Goal: Task Accomplishment & Management: Use online tool/utility

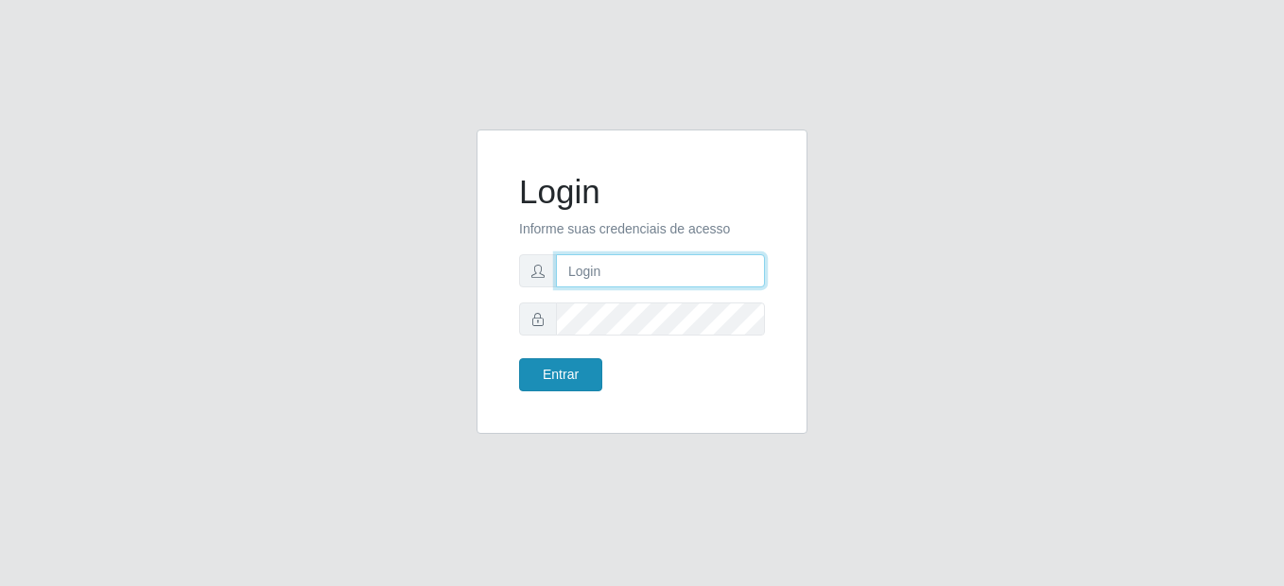
type input "mariabemais@B8"
click at [573, 374] on button "Entrar" at bounding box center [560, 374] width 83 height 33
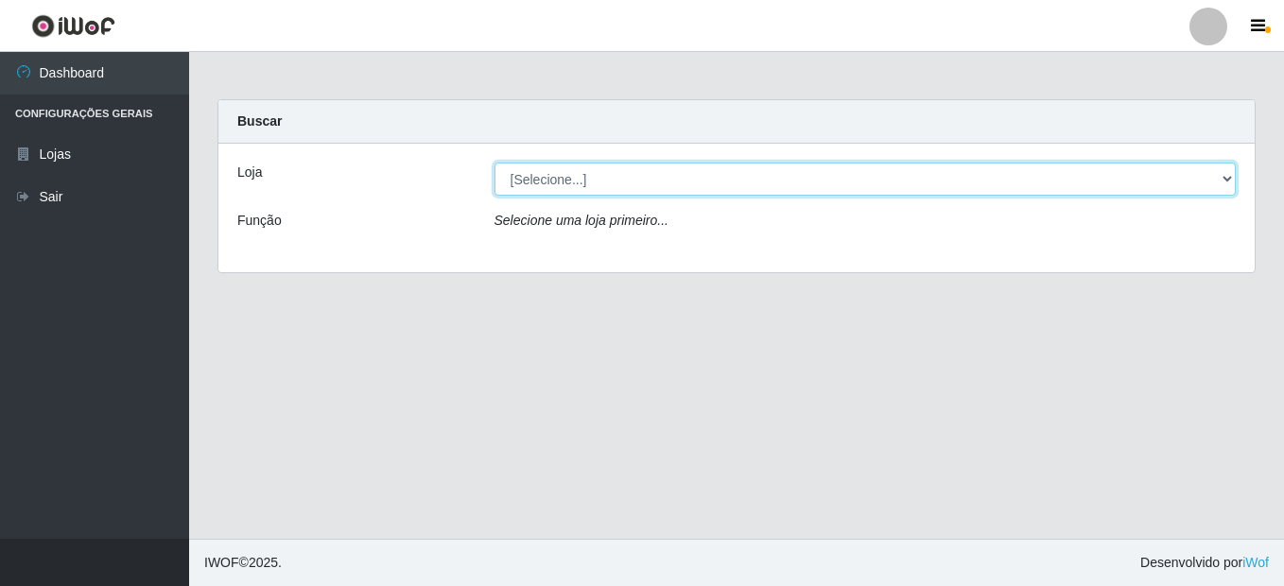
click at [575, 185] on select "[Selecione...] Bemais Supermercados - B8 [PERSON_NAME]" at bounding box center [866, 179] width 742 height 33
select select "413"
click at [495, 163] on select "[Selecione...] Bemais Supermercados - B8 [PERSON_NAME]" at bounding box center [866, 179] width 742 height 33
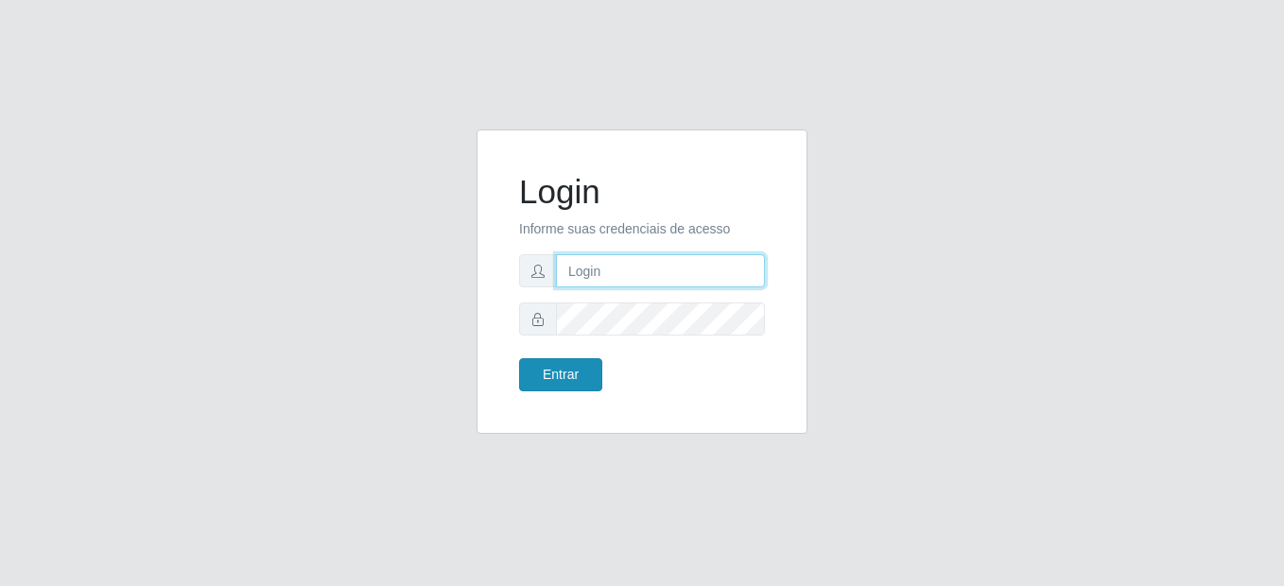
type input "mariabemais@B8"
click at [581, 376] on button "Entrar" at bounding box center [560, 374] width 83 height 33
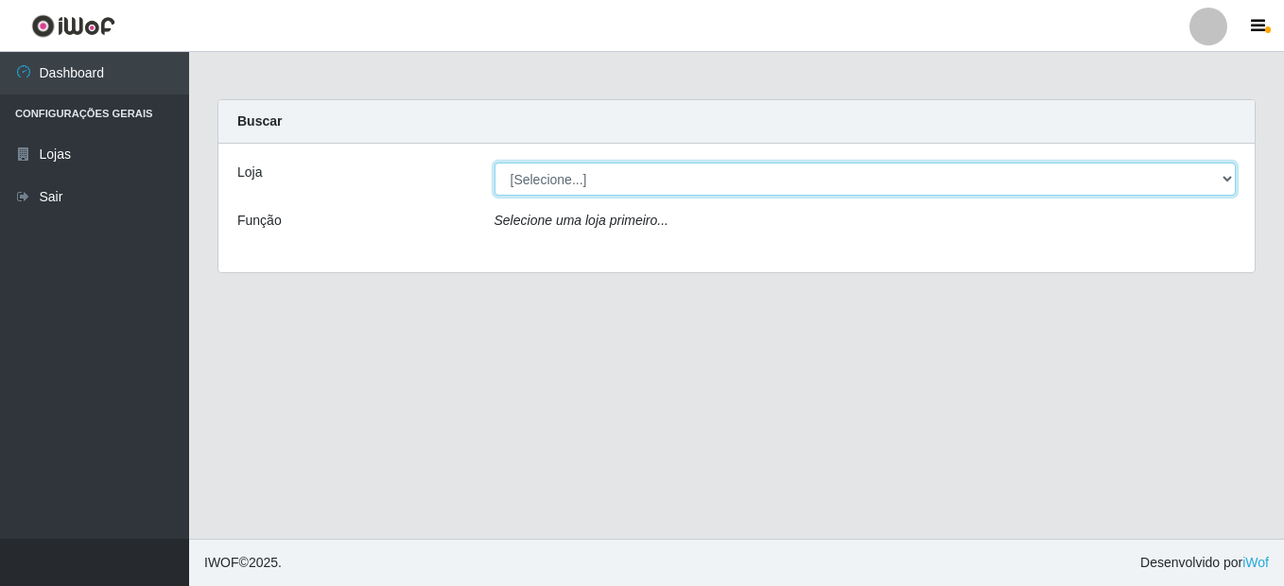
drag, startPoint x: 762, startPoint y: 183, endPoint x: 736, endPoint y: 195, distance: 28.8
click at [762, 183] on select "[Selecione...] Bemais Supermercados - B8 [PERSON_NAME]" at bounding box center [866, 179] width 742 height 33
select select "413"
click at [495, 163] on select "[Selecione...] Bemais Supermercados - B8 [PERSON_NAME]" at bounding box center [866, 179] width 742 height 33
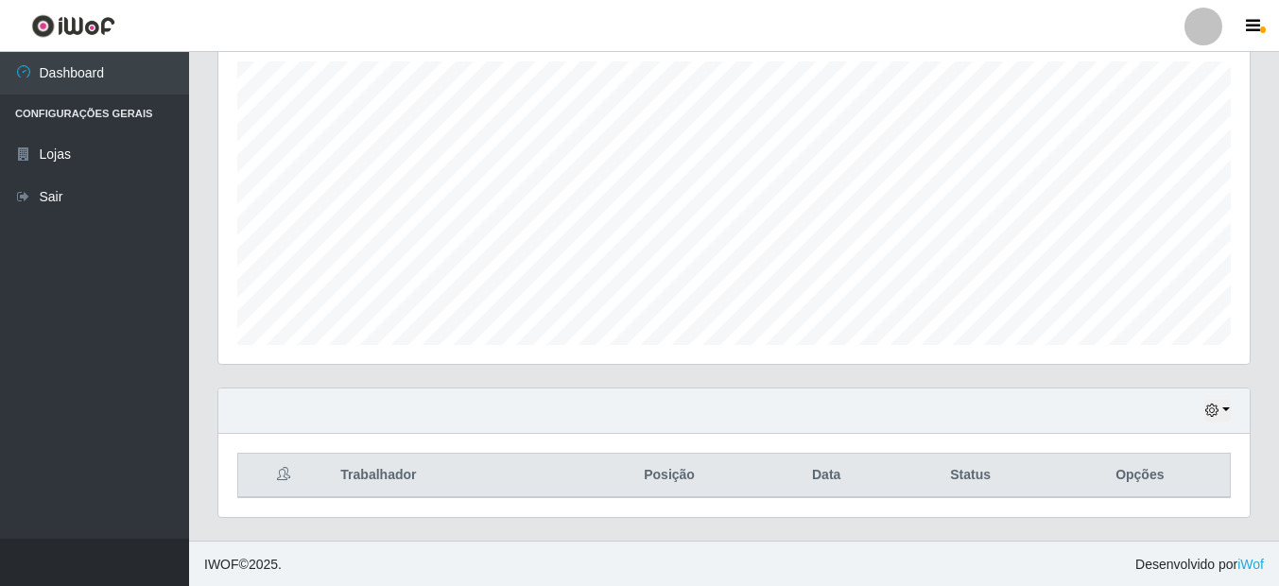
scroll to position [333, 0]
click at [1222, 408] on button "button" at bounding box center [1218, 409] width 26 height 22
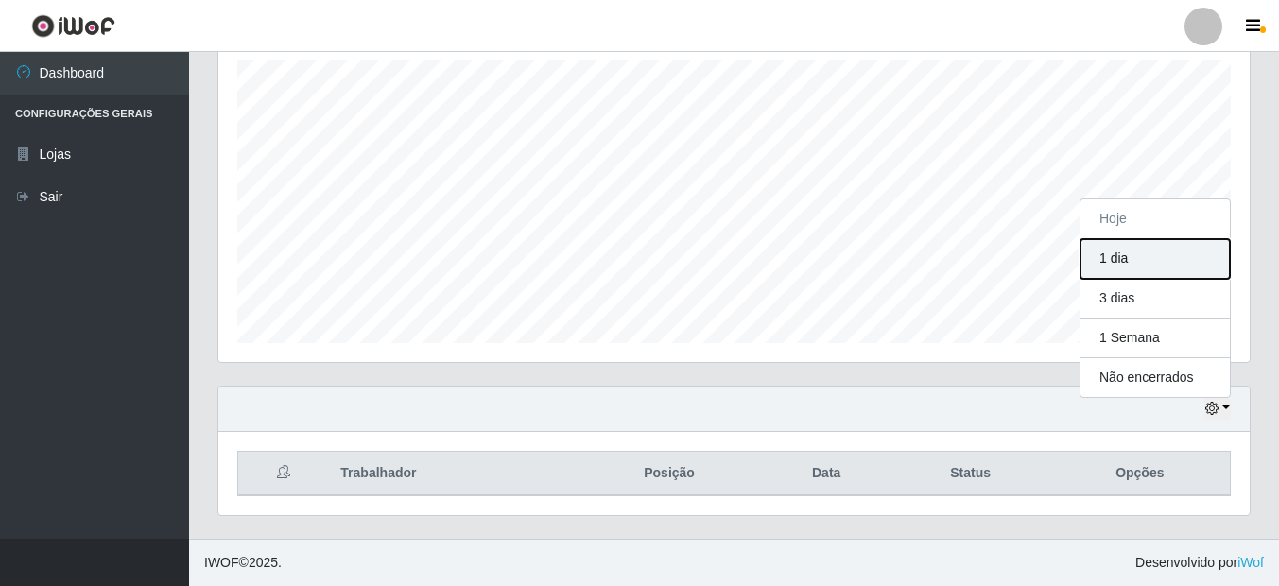
click at [1130, 263] on button "1 dia" at bounding box center [1155, 259] width 149 height 40
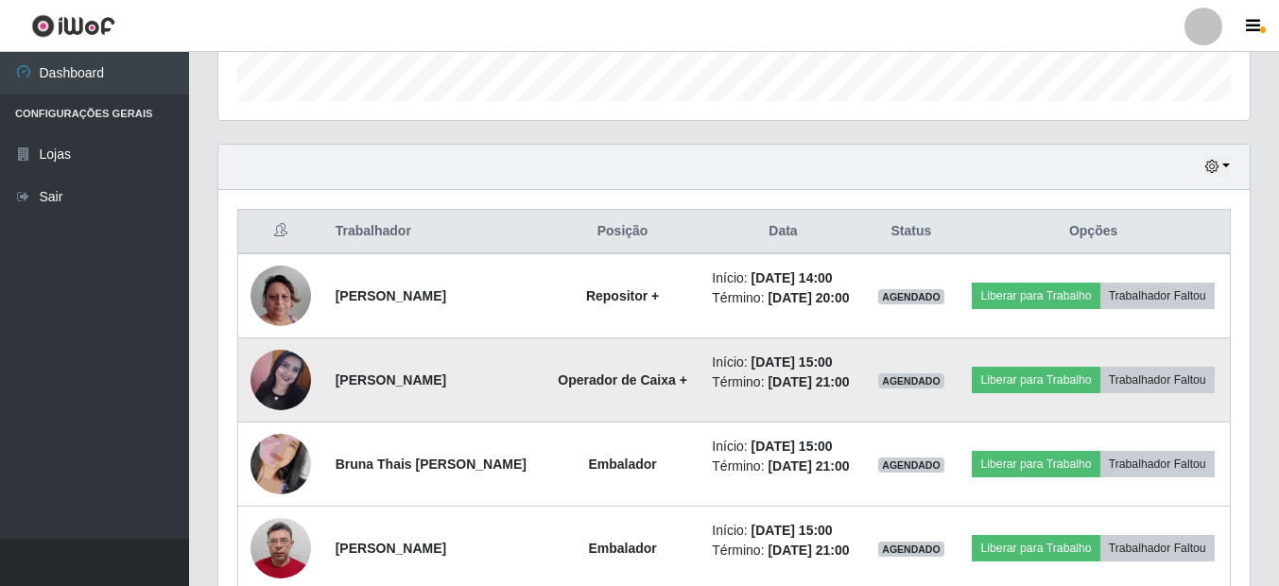
scroll to position [669, 0]
